Goal: Check status: Check status

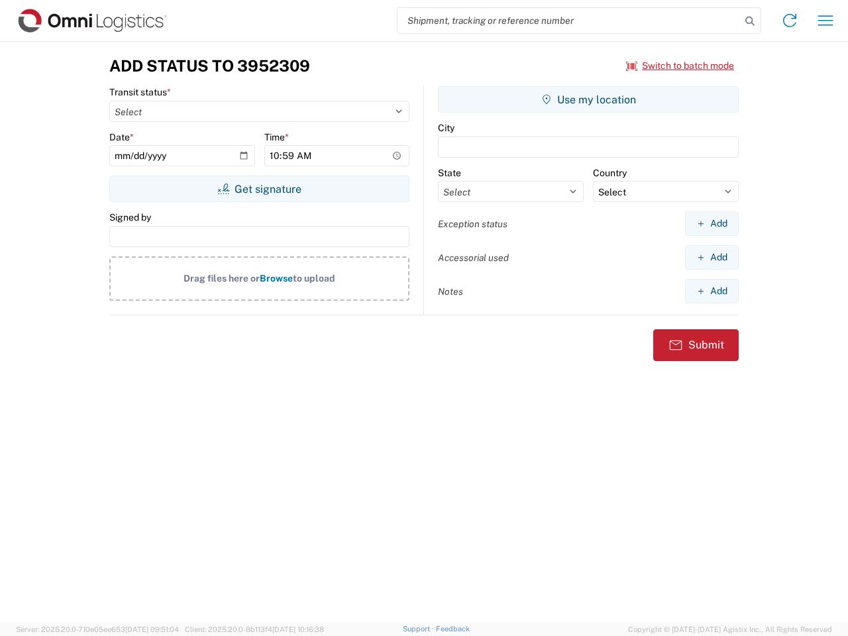
click at [569, 21] on input "search" at bounding box center [569, 20] width 343 height 25
click at [750, 21] on icon at bounding box center [750, 21] width 19 height 19
click at [790, 21] on icon at bounding box center [789, 20] width 21 height 21
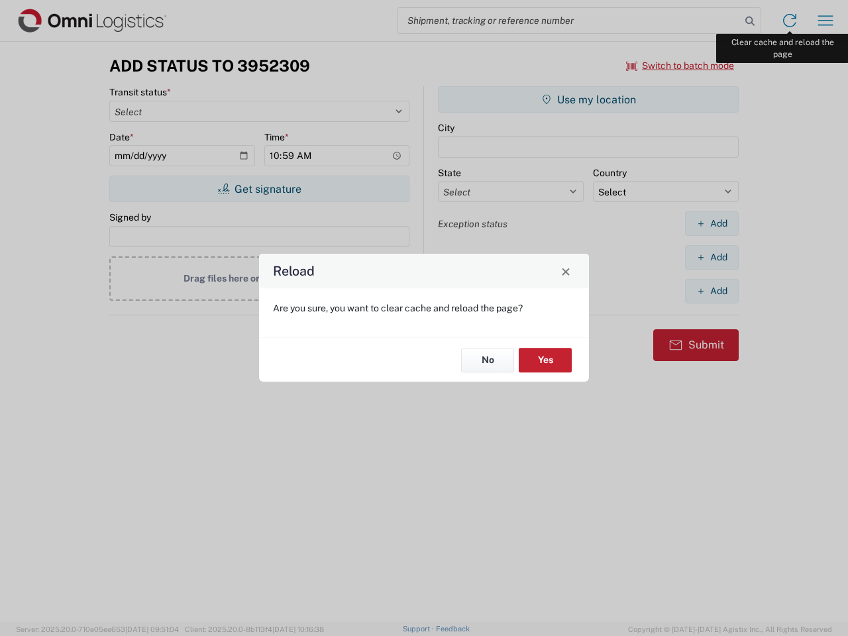
click at [826, 21] on div "Reload Are you sure, you want to clear cache and reload the page? No Yes" at bounding box center [424, 318] width 848 height 636
click at [681, 66] on div "Reload Are you sure, you want to clear cache and reload the page? No Yes" at bounding box center [424, 318] width 848 height 636
click at [259, 189] on div "Reload Are you sure, you want to clear cache and reload the page? No Yes" at bounding box center [424, 318] width 848 height 636
click at [589, 99] on div "Reload Are you sure, you want to clear cache and reload the page? No Yes" at bounding box center [424, 318] width 848 height 636
click at [712, 223] on div "Reload Are you sure, you want to clear cache and reload the page? No Yes" at bounding box center [424, 318] width 848 height 636
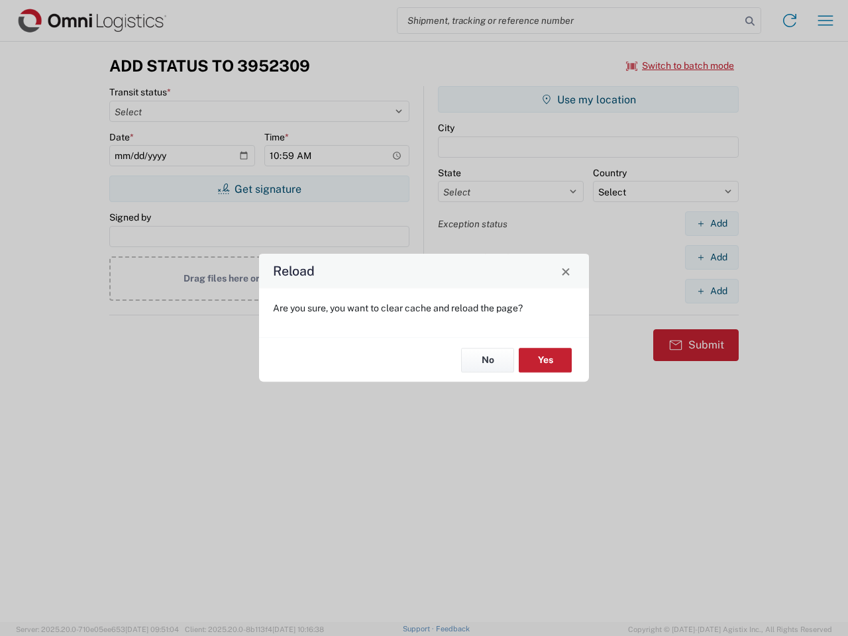
click at [712, 257] on div "Reload Are you sure, you want to clear cache and reload the page? No Yes" at bounding box center [424, 318] width 848 height 636
click at [712, 291] on div "Reload Are you sure, you want to clear cache and reload the page? No Yes" at bounding box center [424, 318] width 848 height 636
